Goal: Check status: Check status

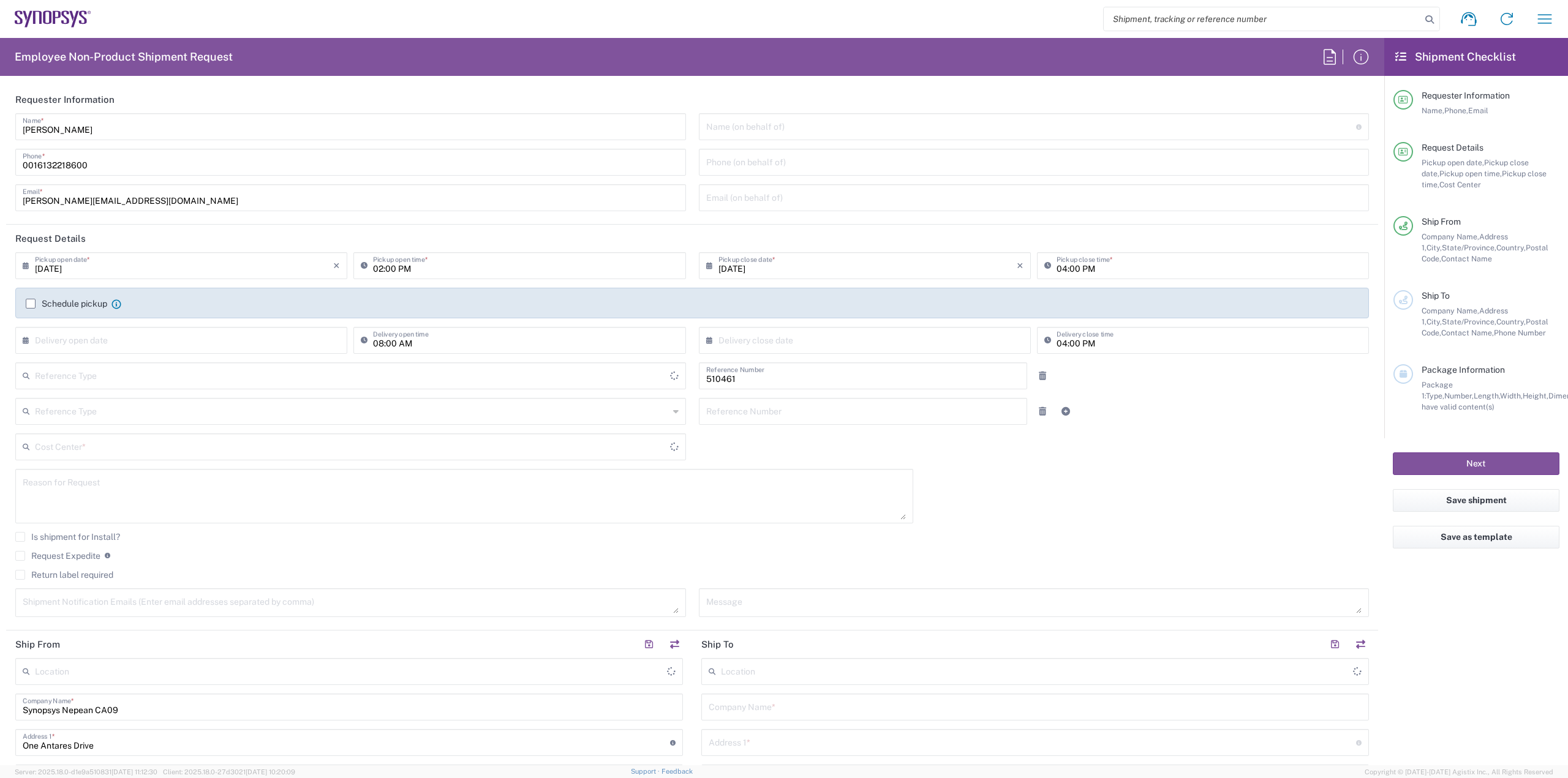
type input "Department"
type input "CA02, SG, MSIP2, R&D 510461"
type input "[GEOGRAPHIC_DATA]"
type input "Delivered at Place"
type input "Nepean CA09"
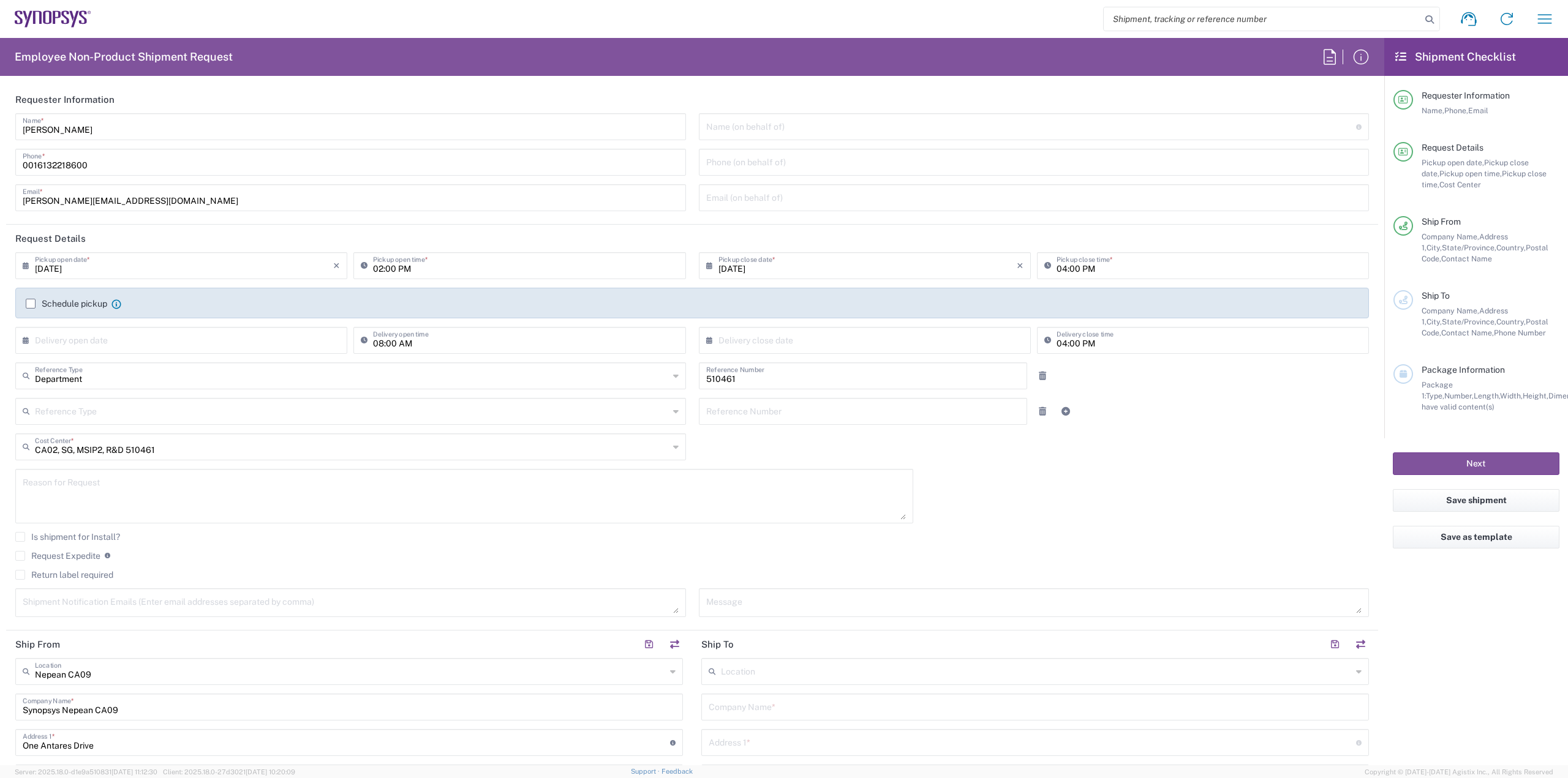
drag, startPoint x: 1211, startPoint y: 11, endPoint x: 1206, endPoint y: 18, distance: 8.6
click at [1210, 14] on input "search" at bounding box center [1262, 18] width 318 height 23
click at [1206, 19] on input "search" at bounding box center [1262, 18] width 318 height 23
paste input "56779047"
type input "56779047"
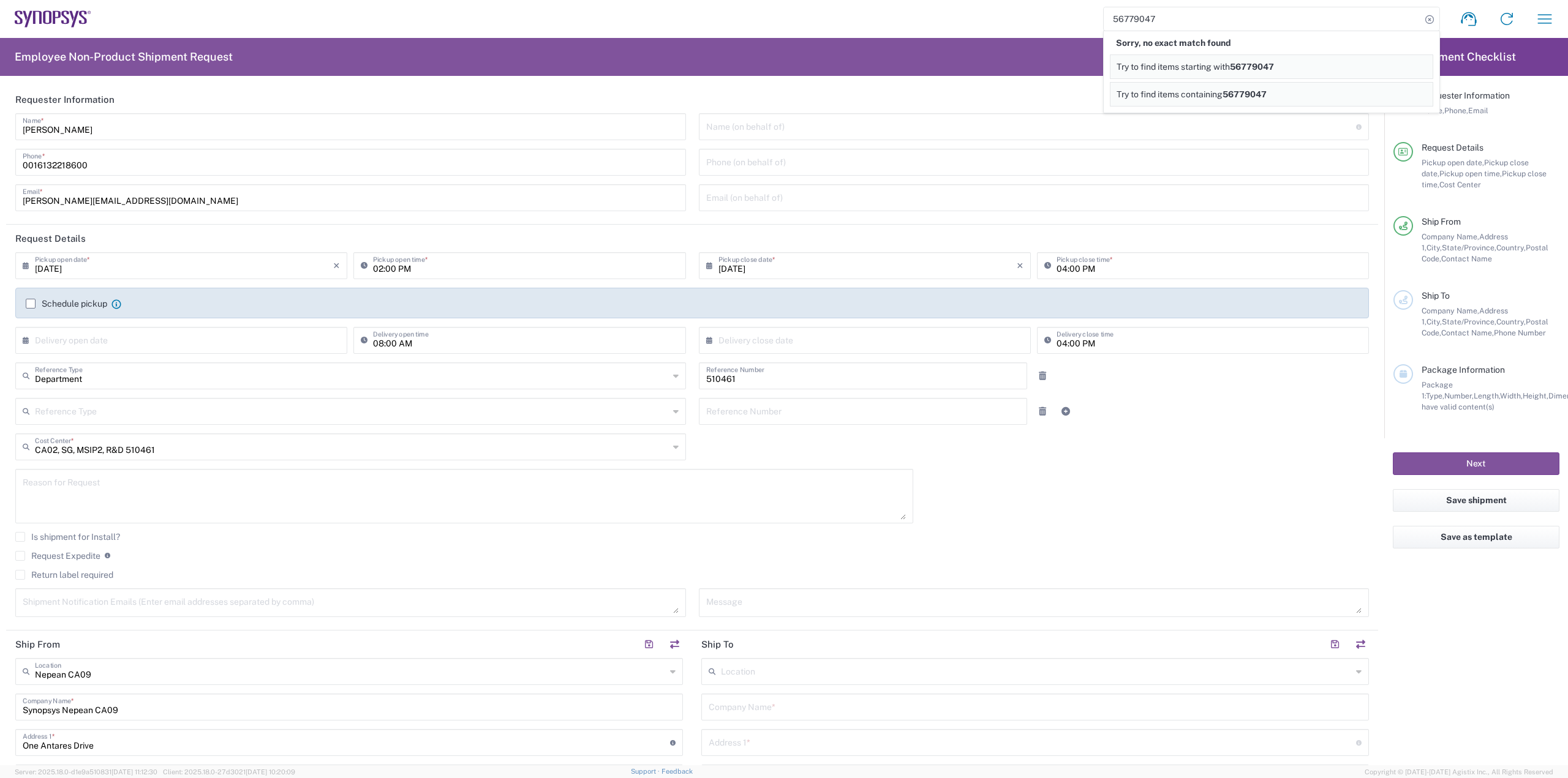
click at [1179, 20] on input "56779047" at bounding box center [1262, 18] width 318 height 23
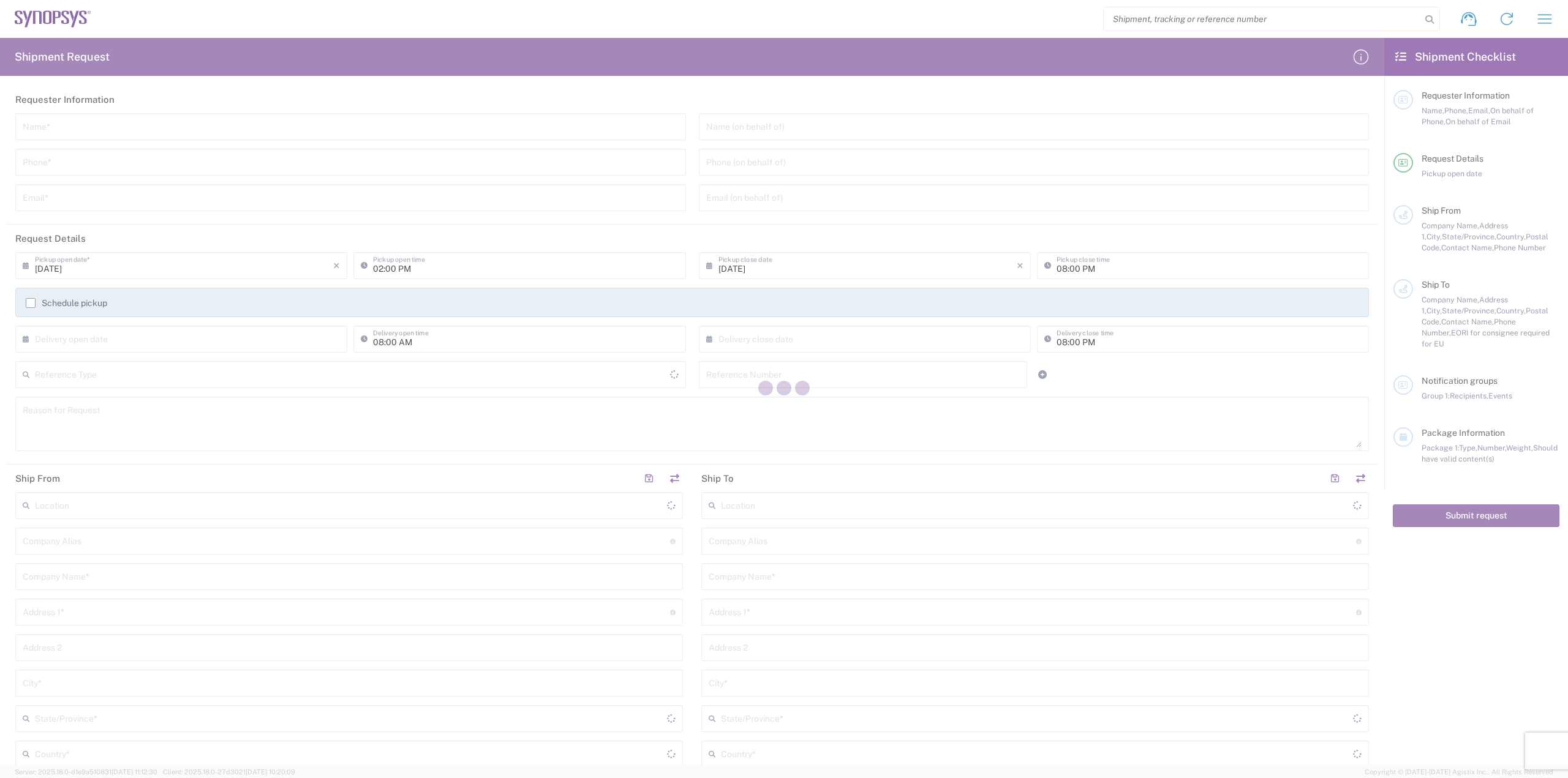
type input "[GEOGRAPHIC_DATA]"
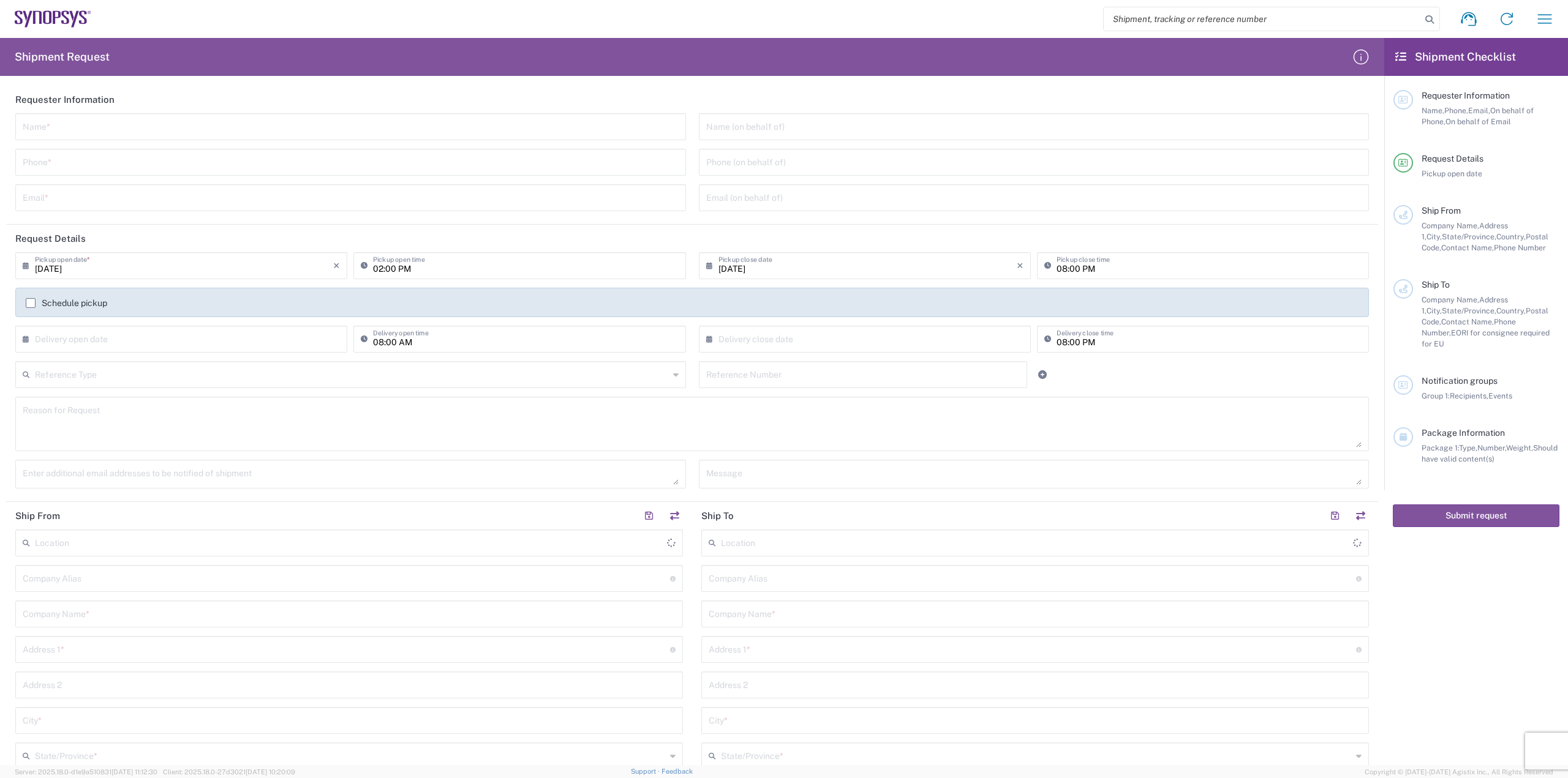
click at [1150, 16] on input "search" at bounding box center [1262, 18] width 318 height 23
paste input "56779047"
type input "56779047"
